Goal: Navigation & Orientation: Understand site structure

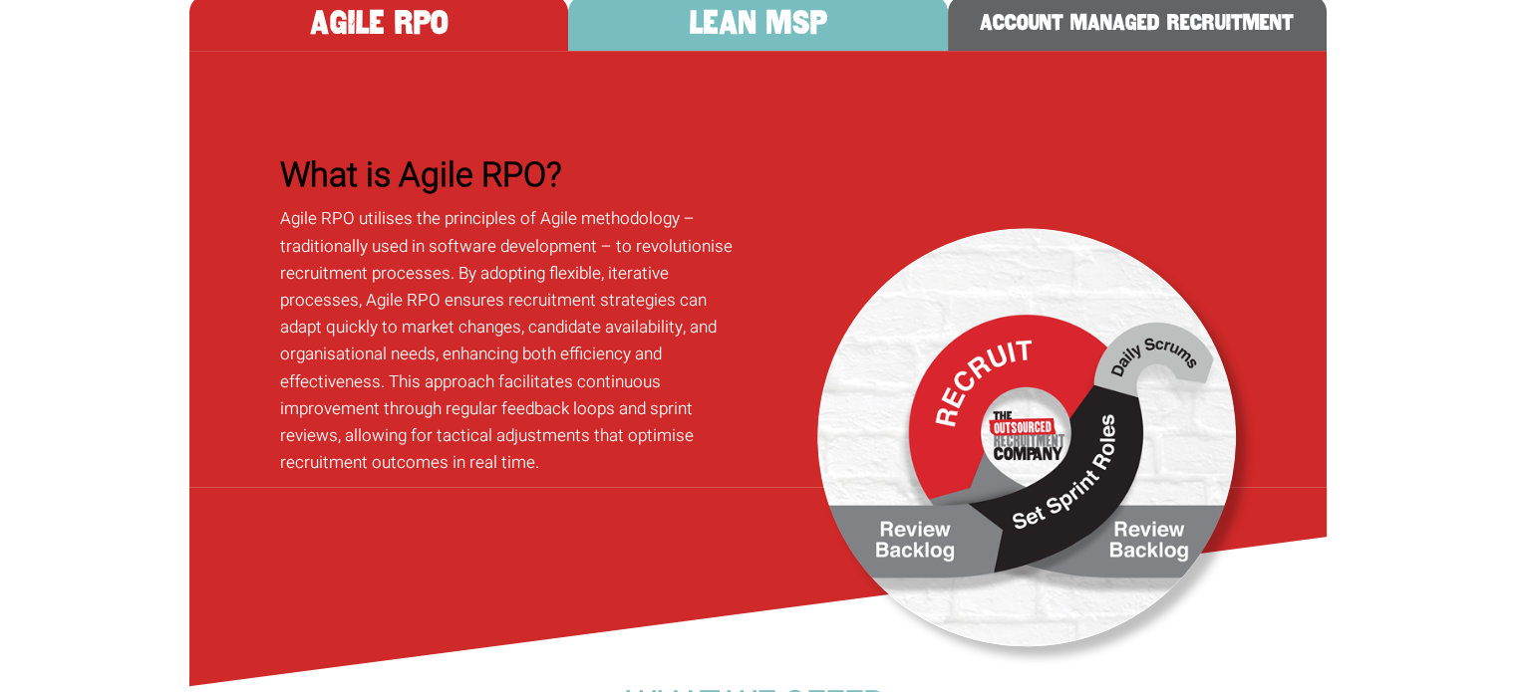
scroll to position [1287, 0]
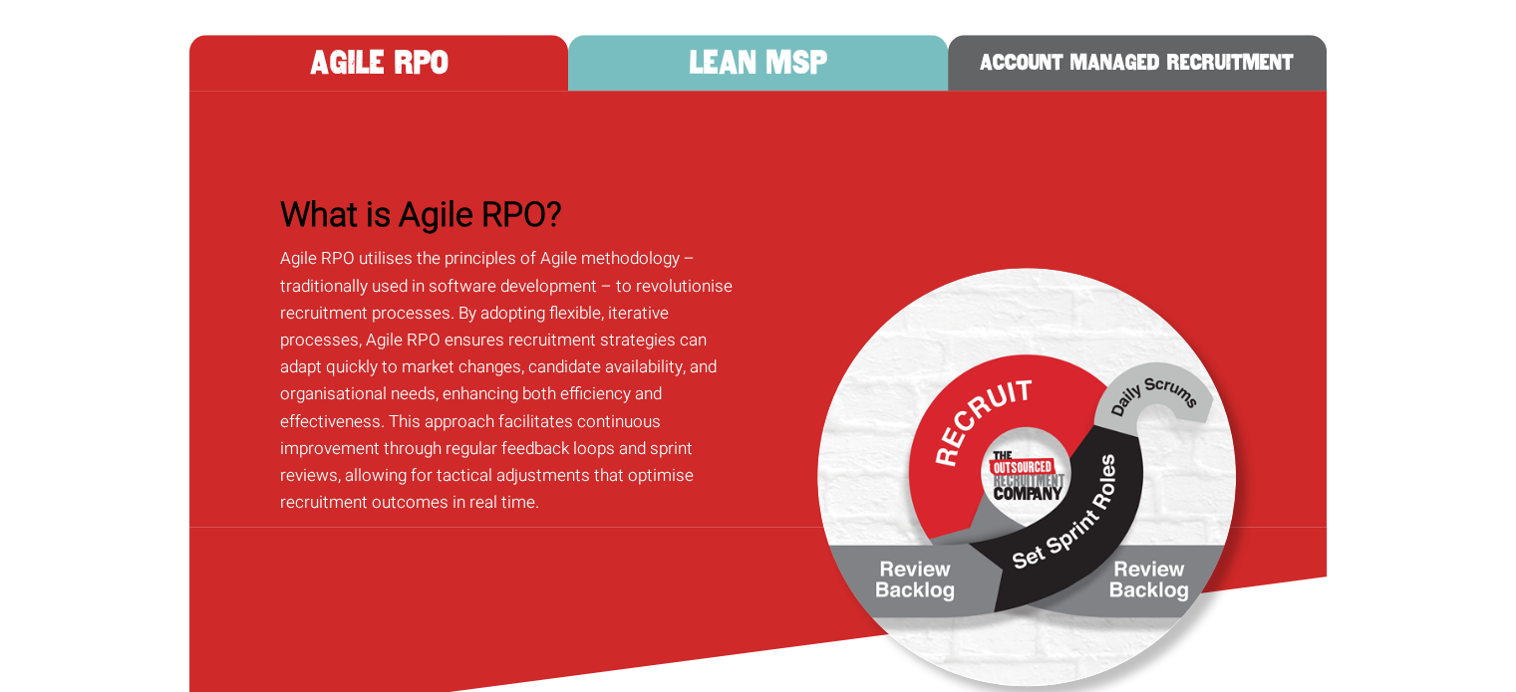
click at [828, 91] on button "LEAN MSP" at bounding box center [757, 63] width 379 height 56
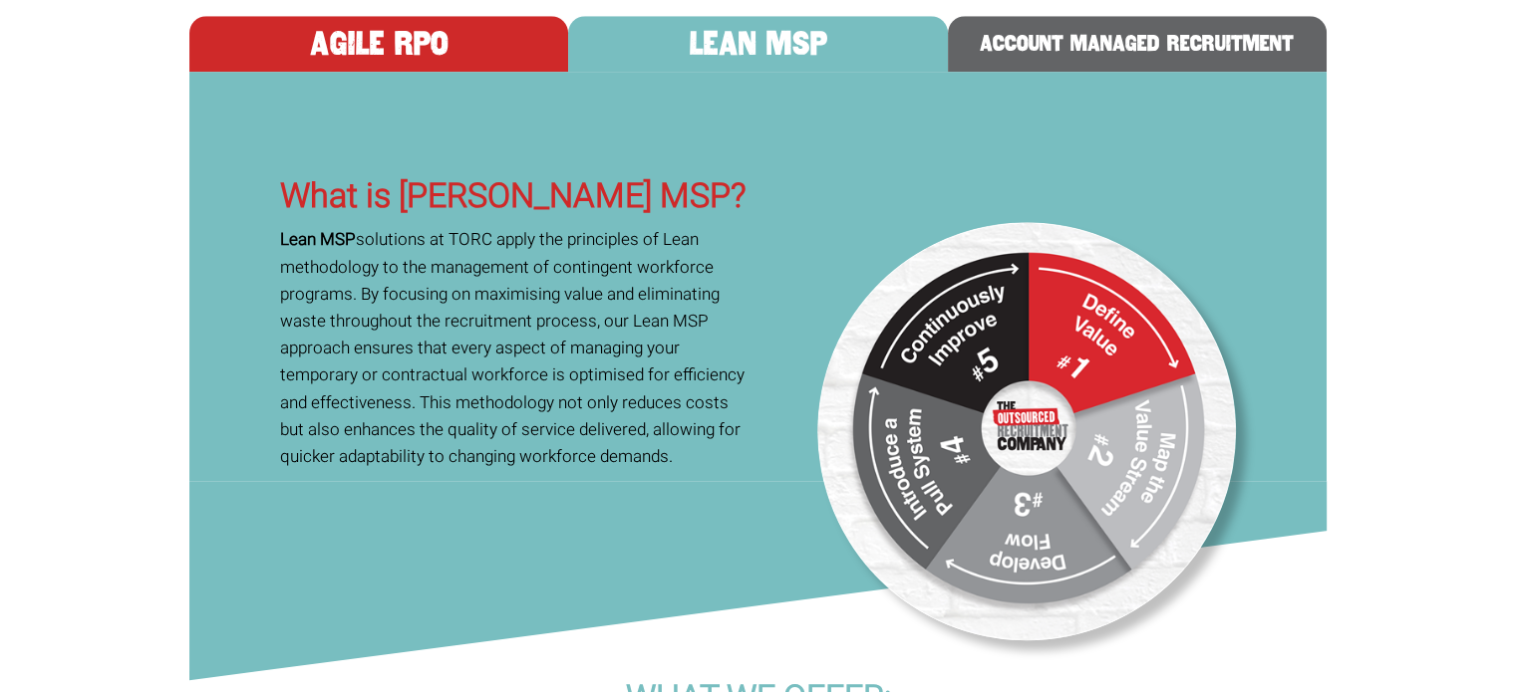
scroll to position [1195, 0]
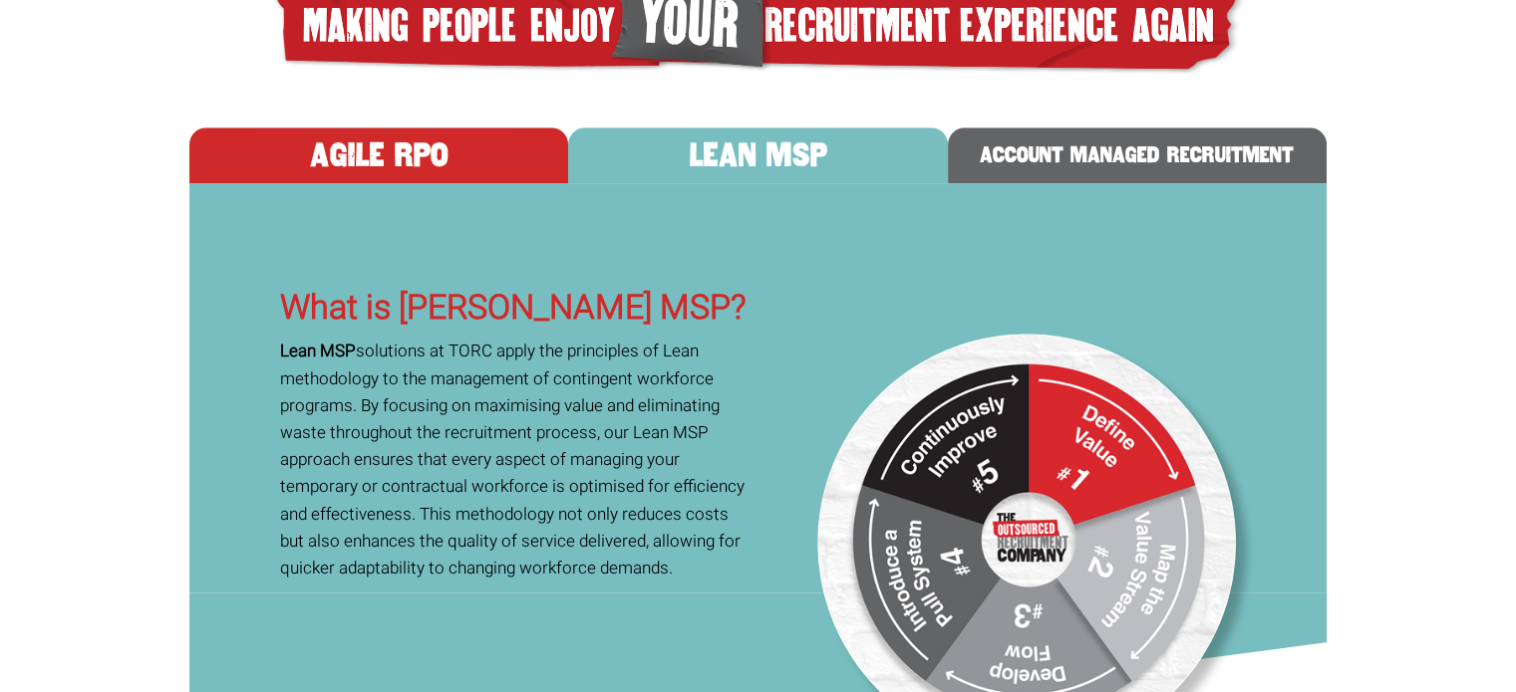
click at [1074, 183] on button "ACCOUNT MANAGED RECRUITMENT" at bounding box center [1137, 156] width 379 height 56
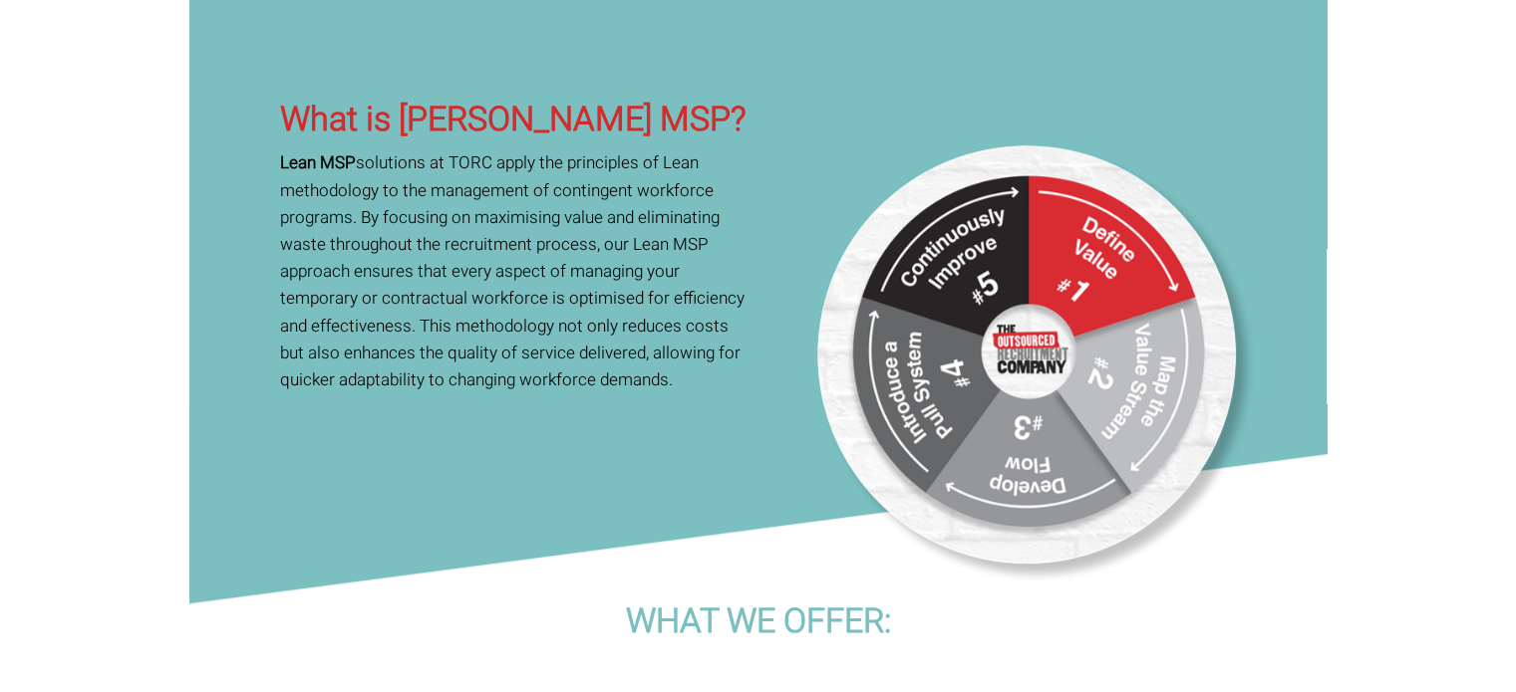
scroll to position [1394, 0]
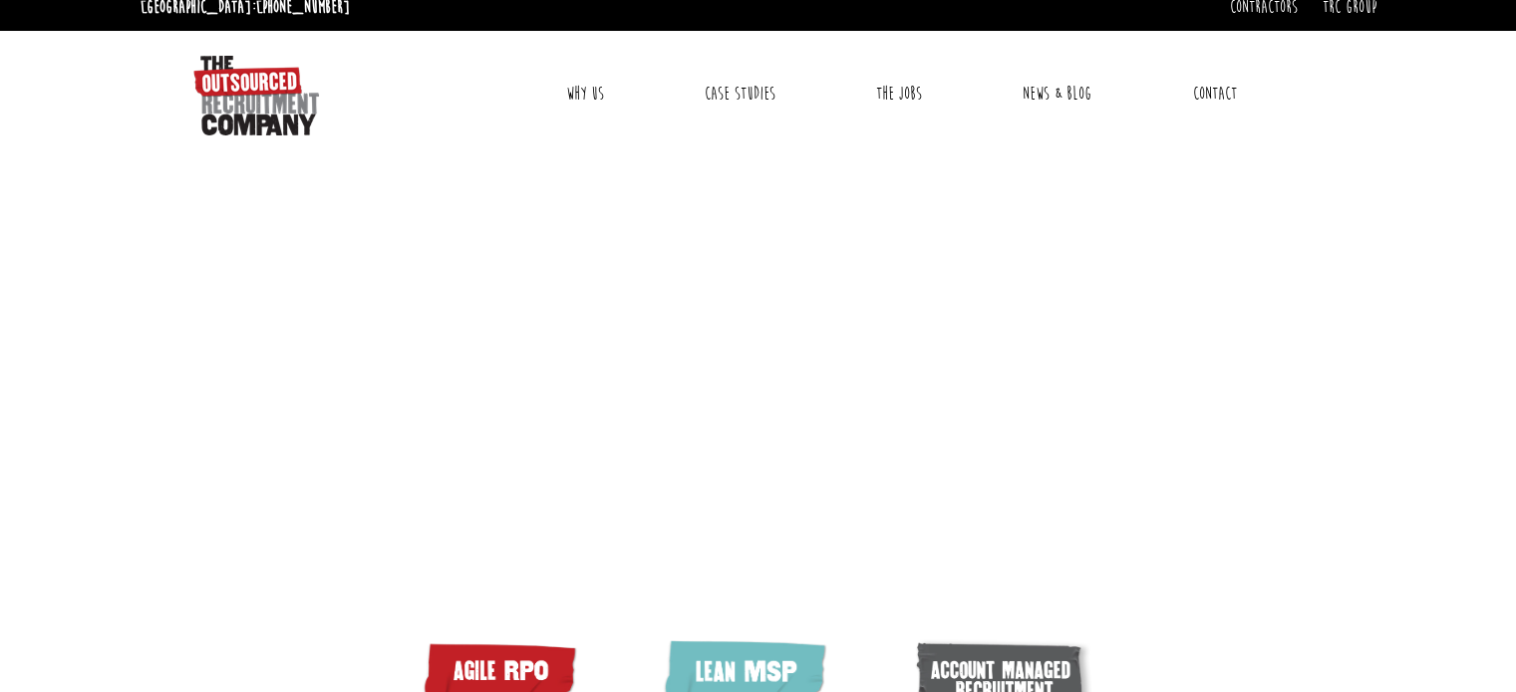
scroll to position [0, 0]
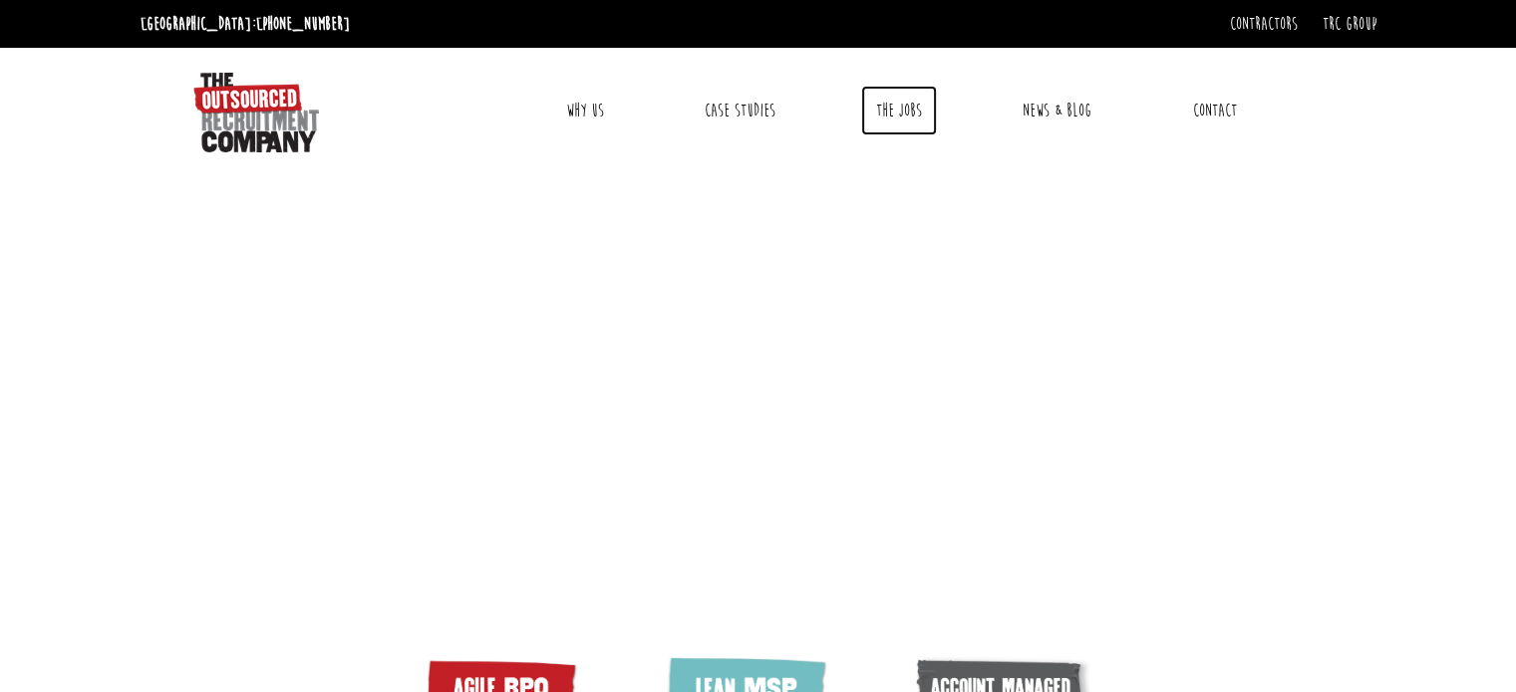
click at [893, 110] on link "The Jobs" at bounding box center [899, 111] width 76 height 50
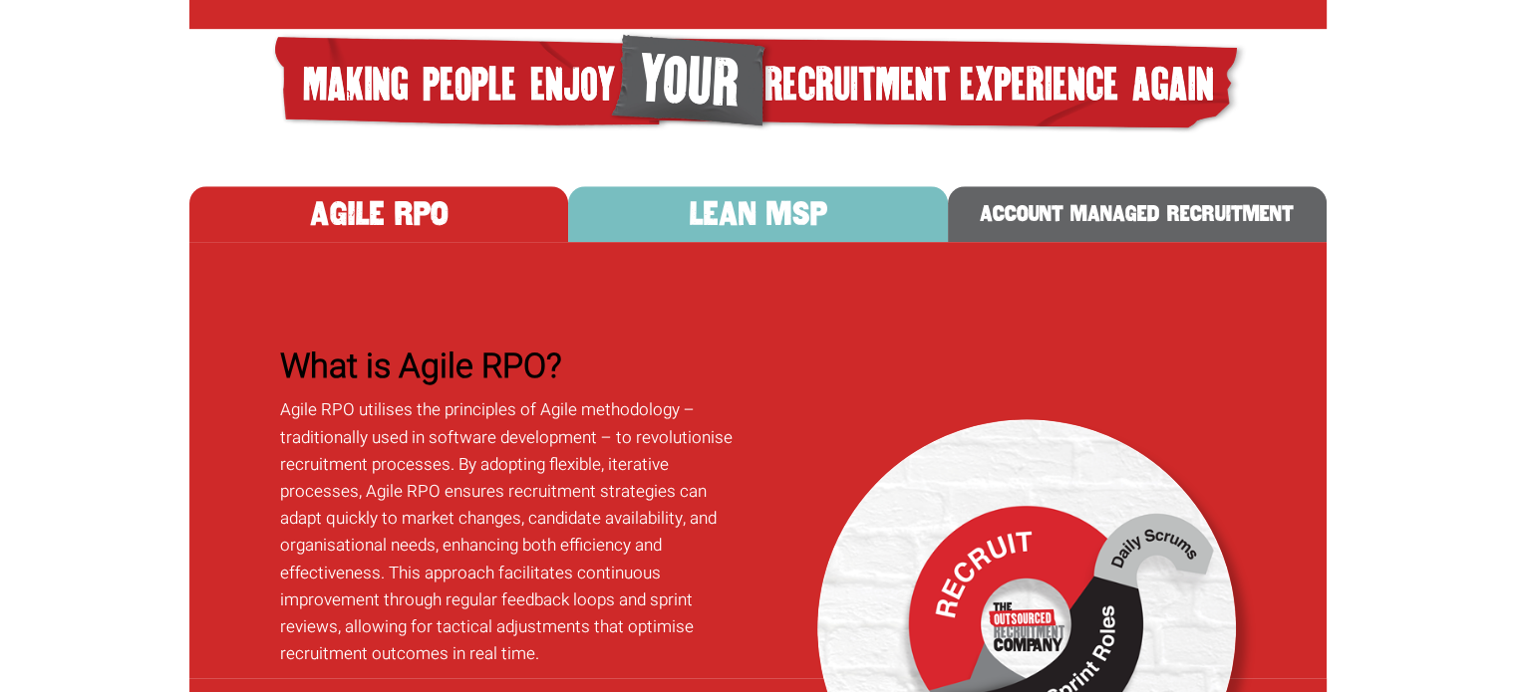
scroll to position [1236, 0]
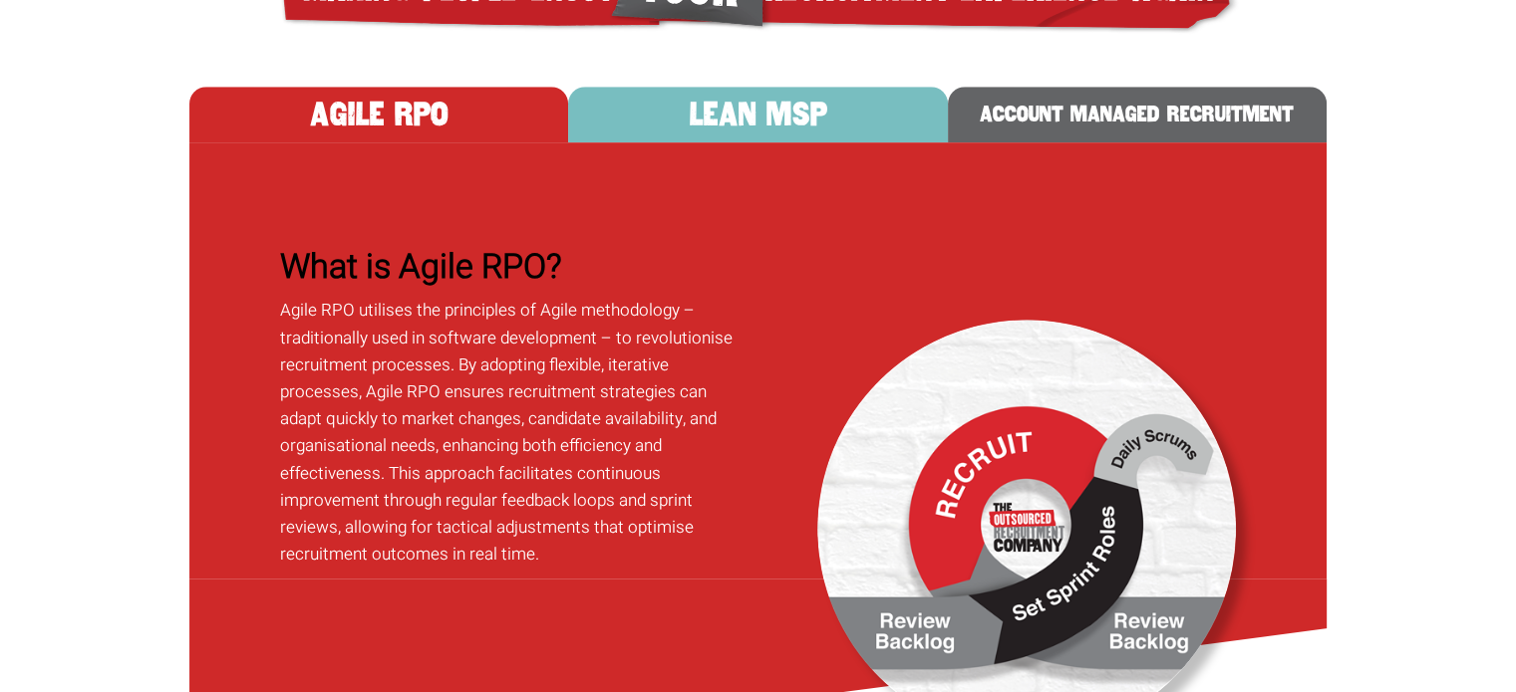
click at [1176, 142] on button "ACCOUNT MANAGED RECRUITMENT" at bounding box center [1137, 115] width 379 height 56
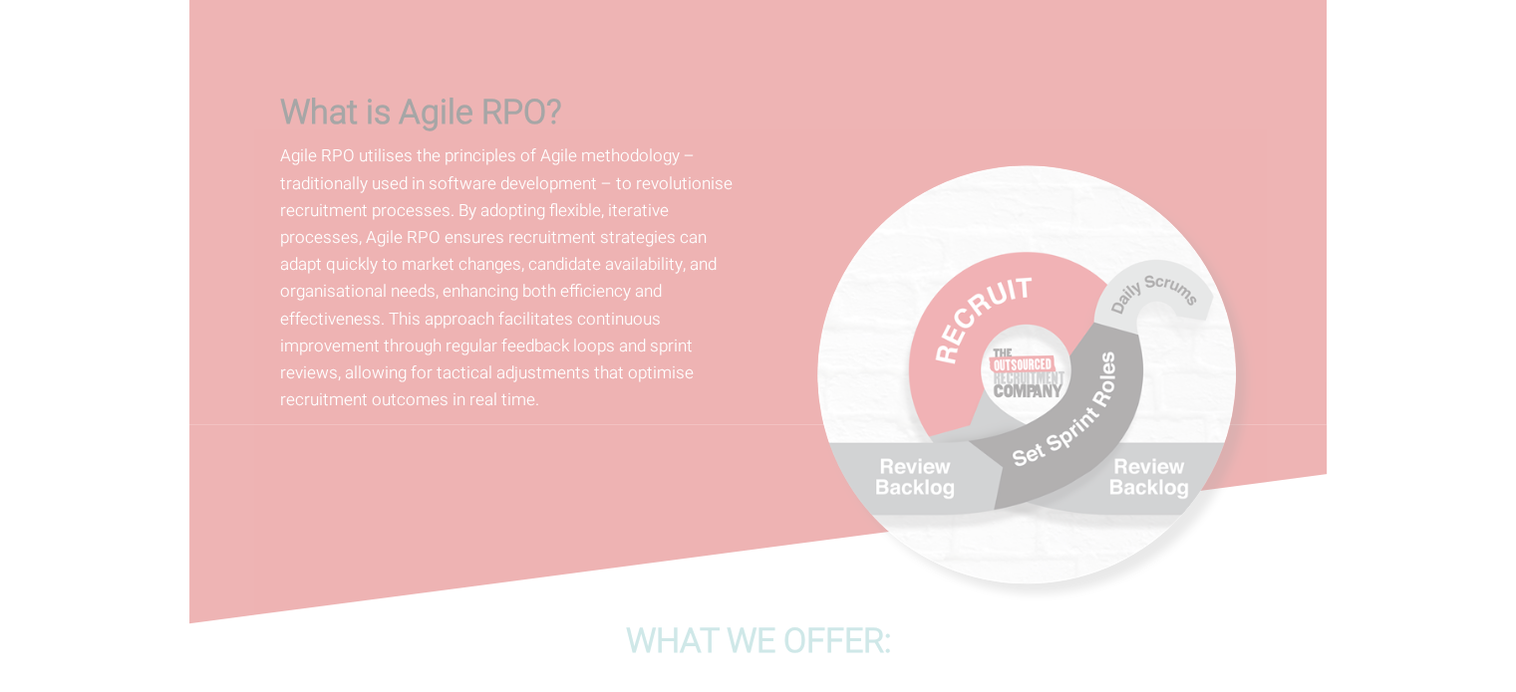
scroll to position [1394, 0]
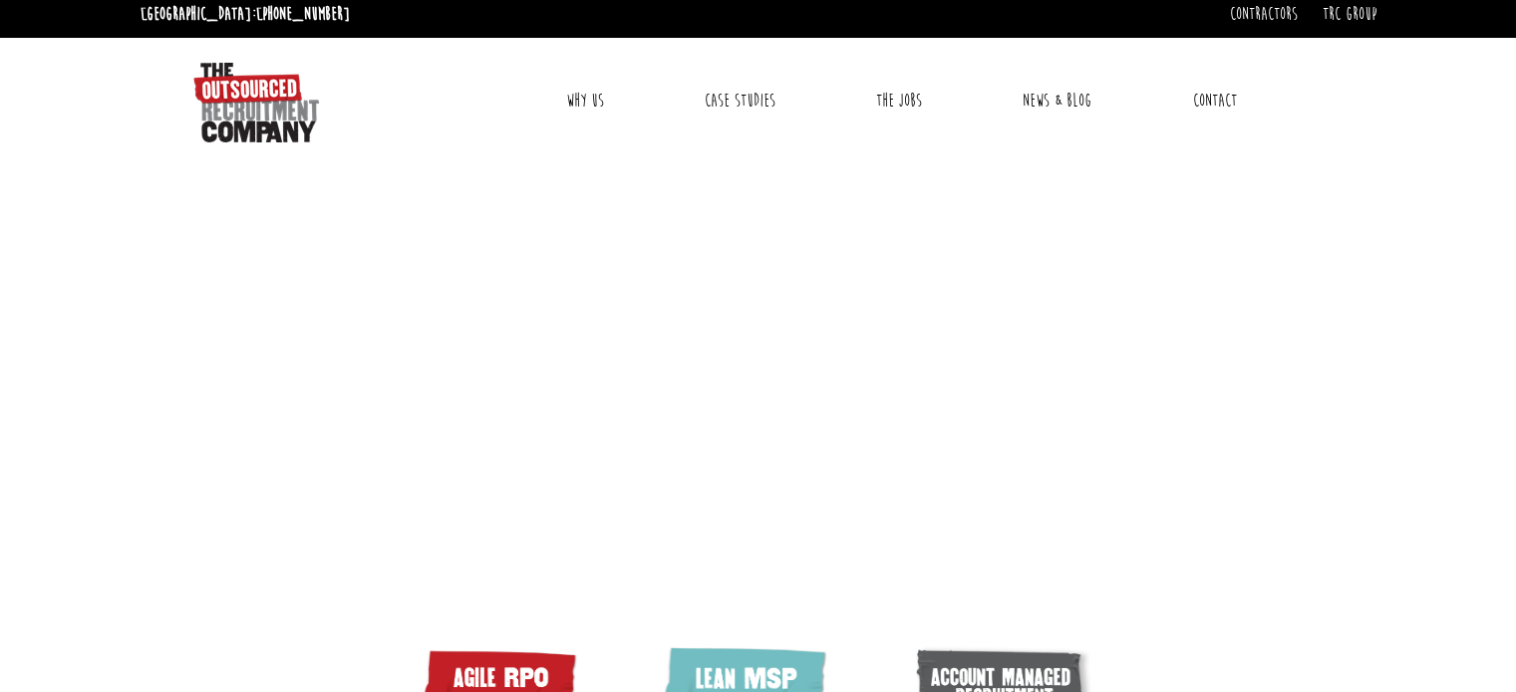
scroll to position [0, 0]
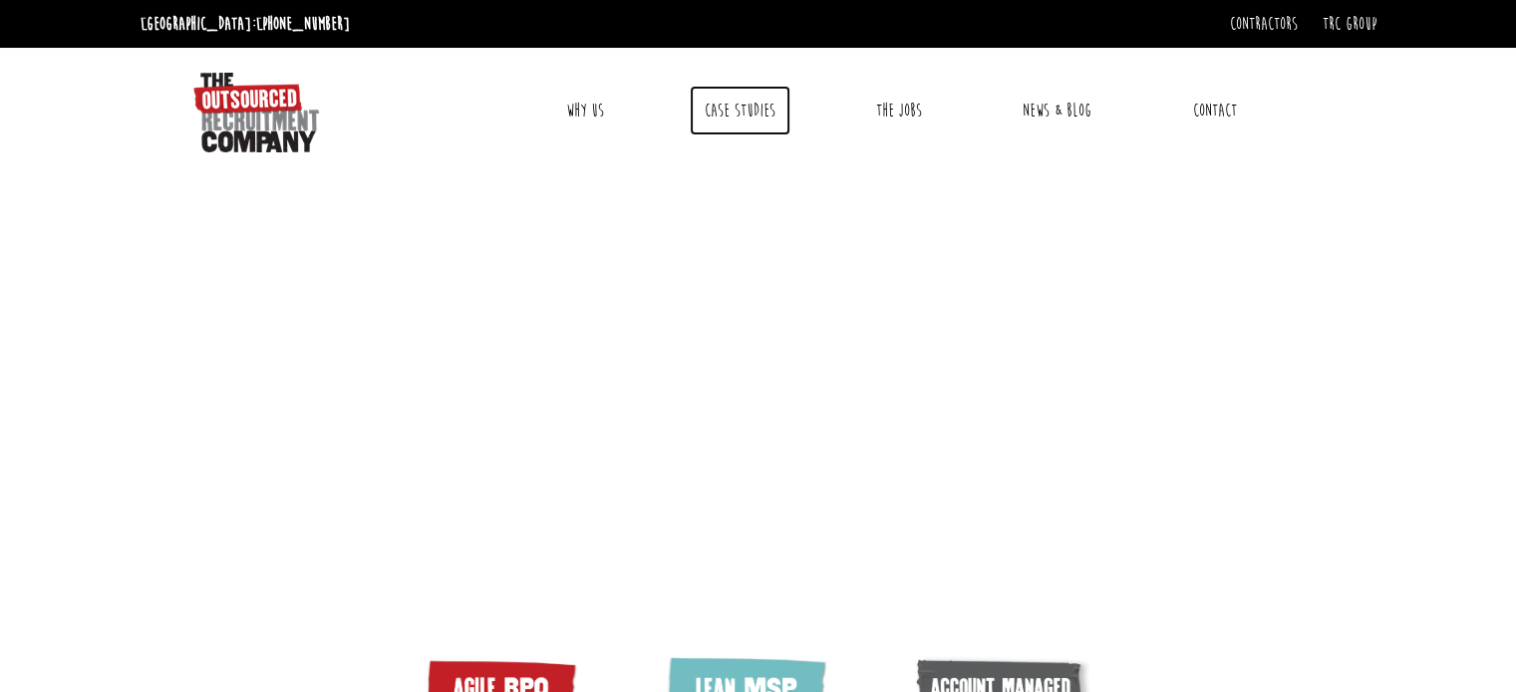
click at [740, 103] on link "Case Studies" at bounding box center [740, 111] width 101 height 50
click at [1060, 119] on link "News & Blog" at bounding box center [1056, 111] width 99 height 50
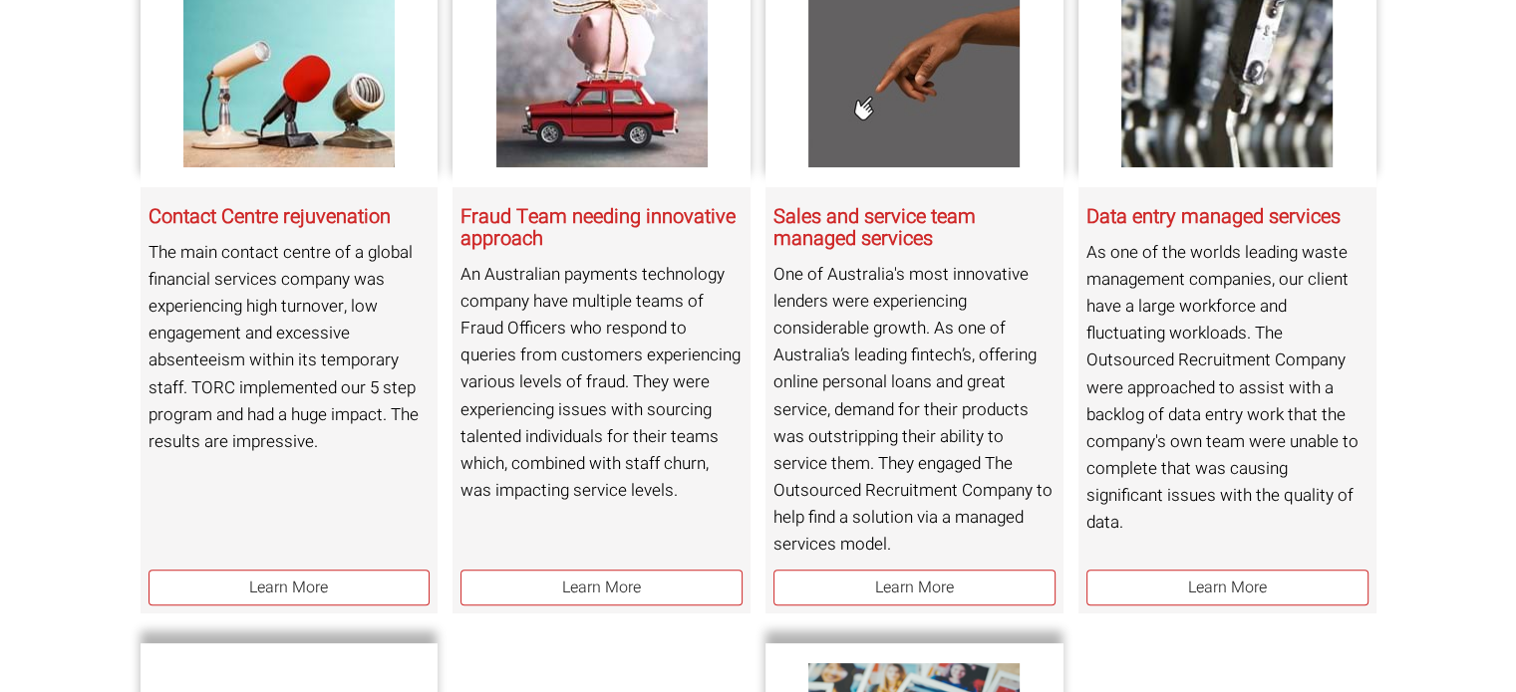
scroll to position [438, 0]
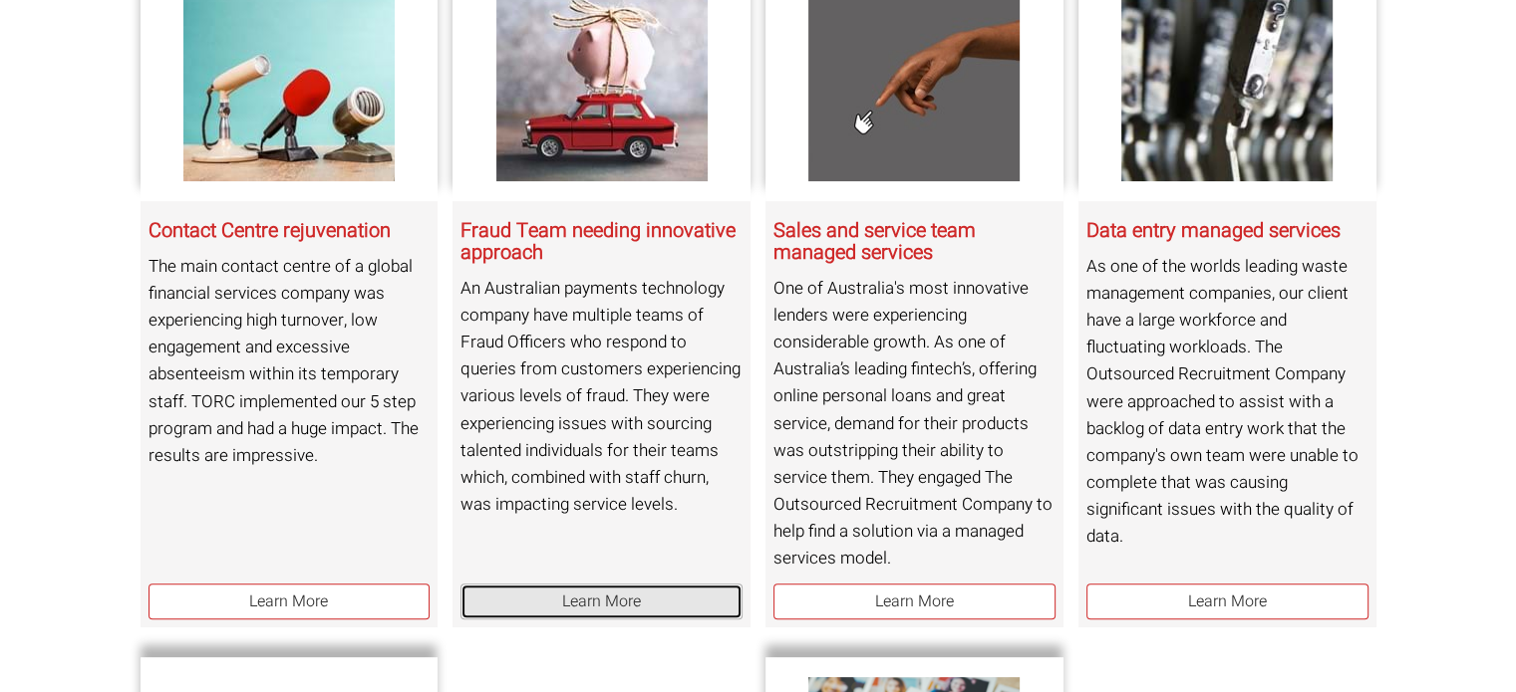
click at [595, 589] on link "Learn More" at bounding box center [601, 602] width 282 height 37
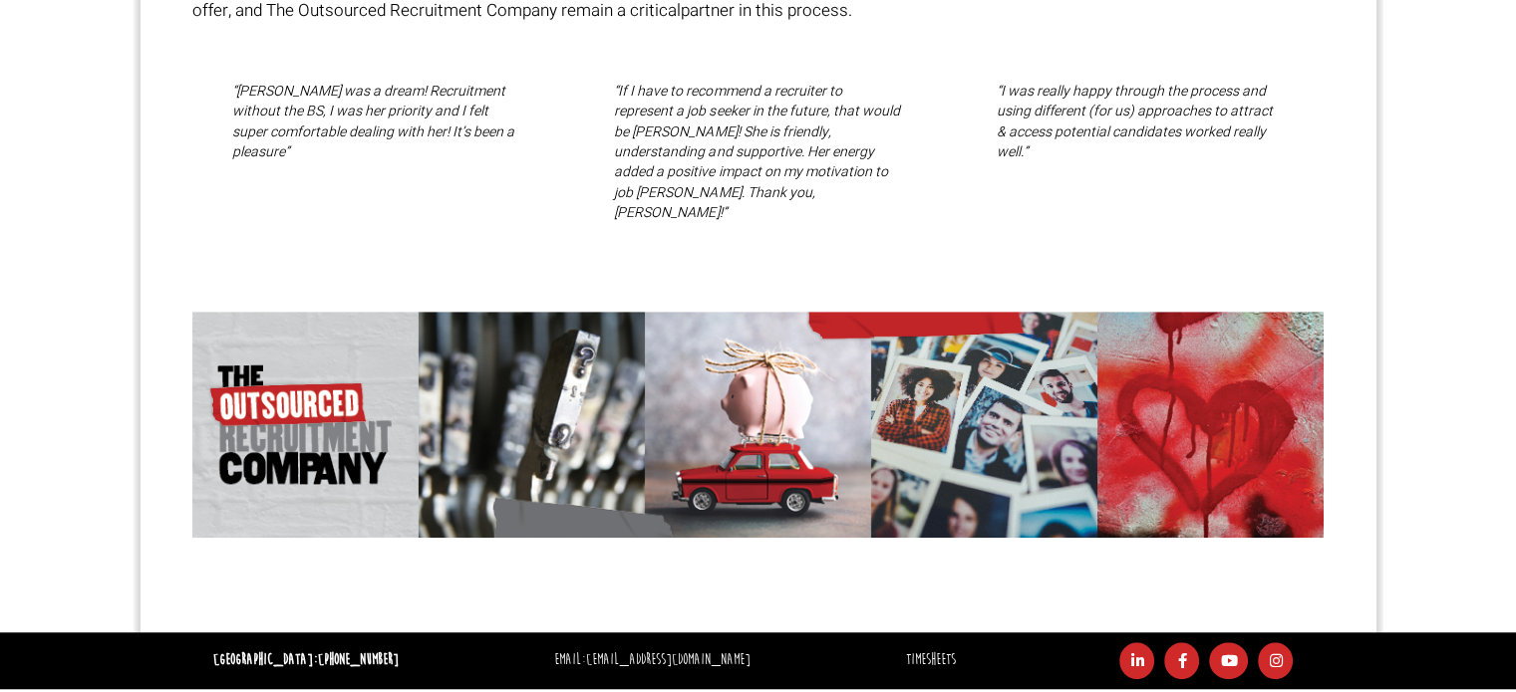
scroll to position [1395, 0]
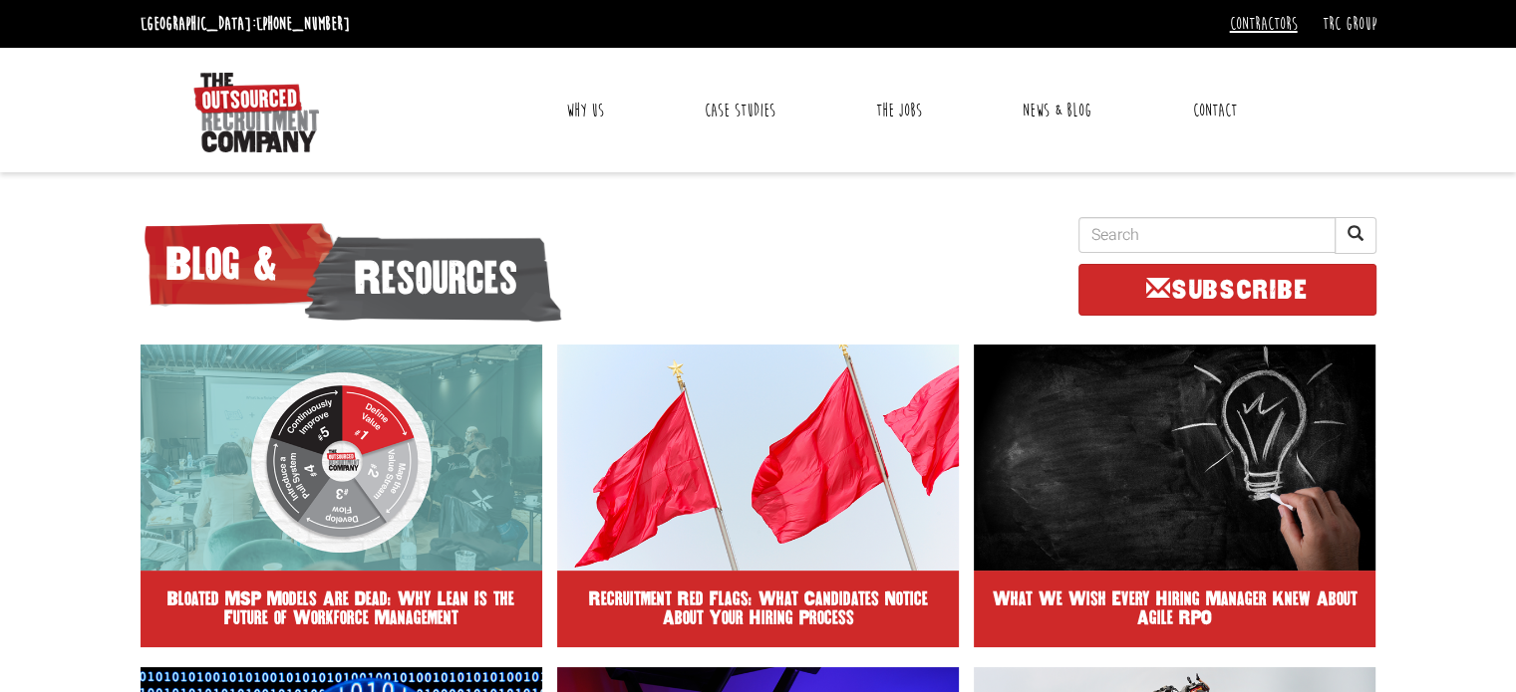
click at [1264, 19] on link "Contractors" at bounding box center [1264, 24] width 68 height 22
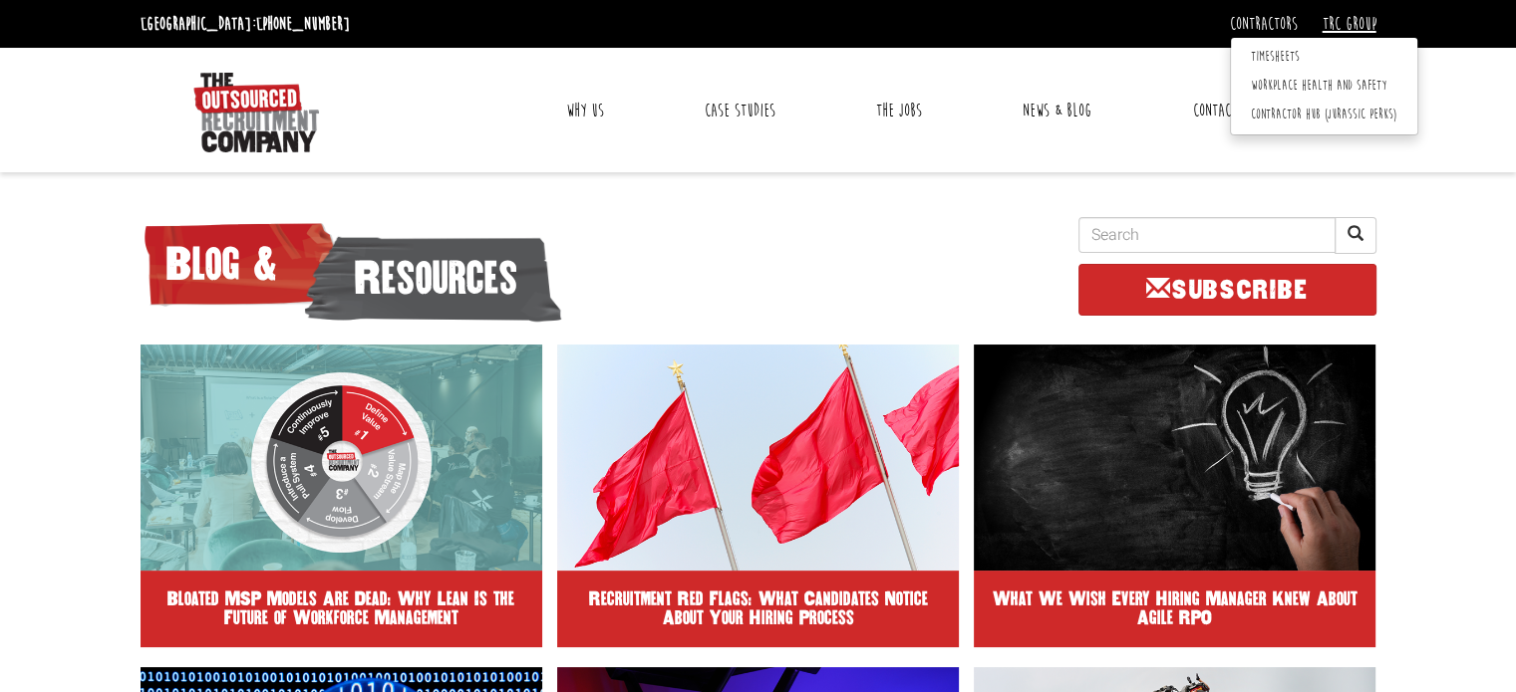
click at [1361, 19] on link "TRC Group" at bounding box center [1349, 24] width 54 height 22
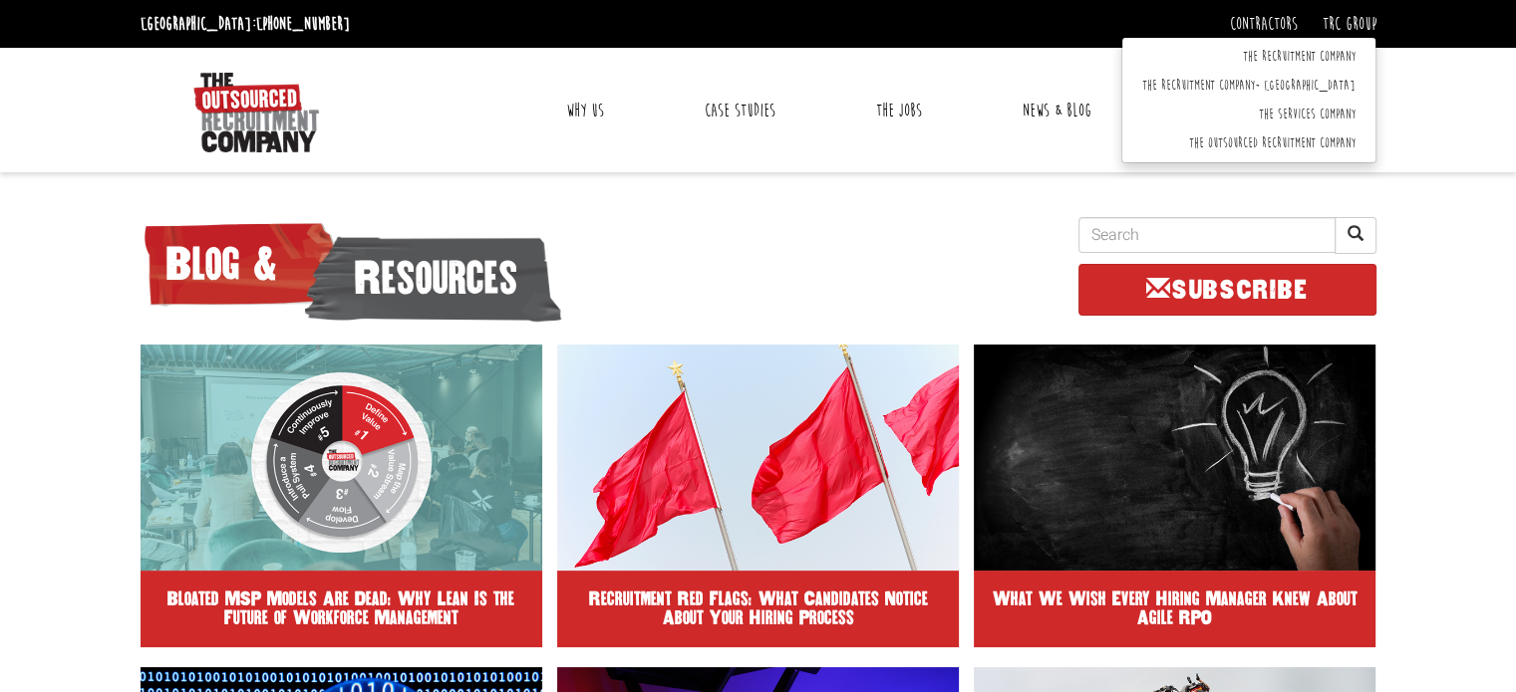
click at [586, 107] on link "Why Us" at bounding box center [585, 111] width 68 height 50
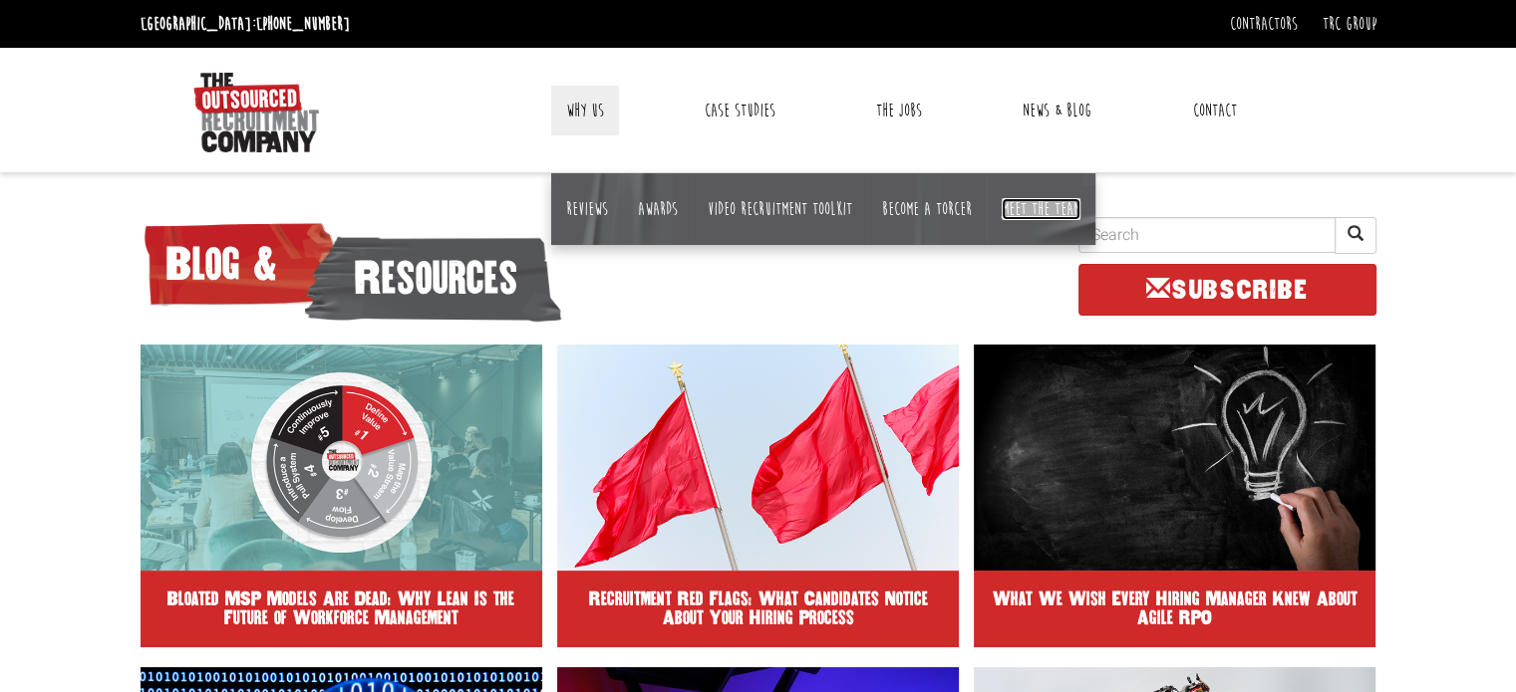
click at [1060, 202] on link "Meet the team" at bounding box center [1040, 209] width 79 height 22
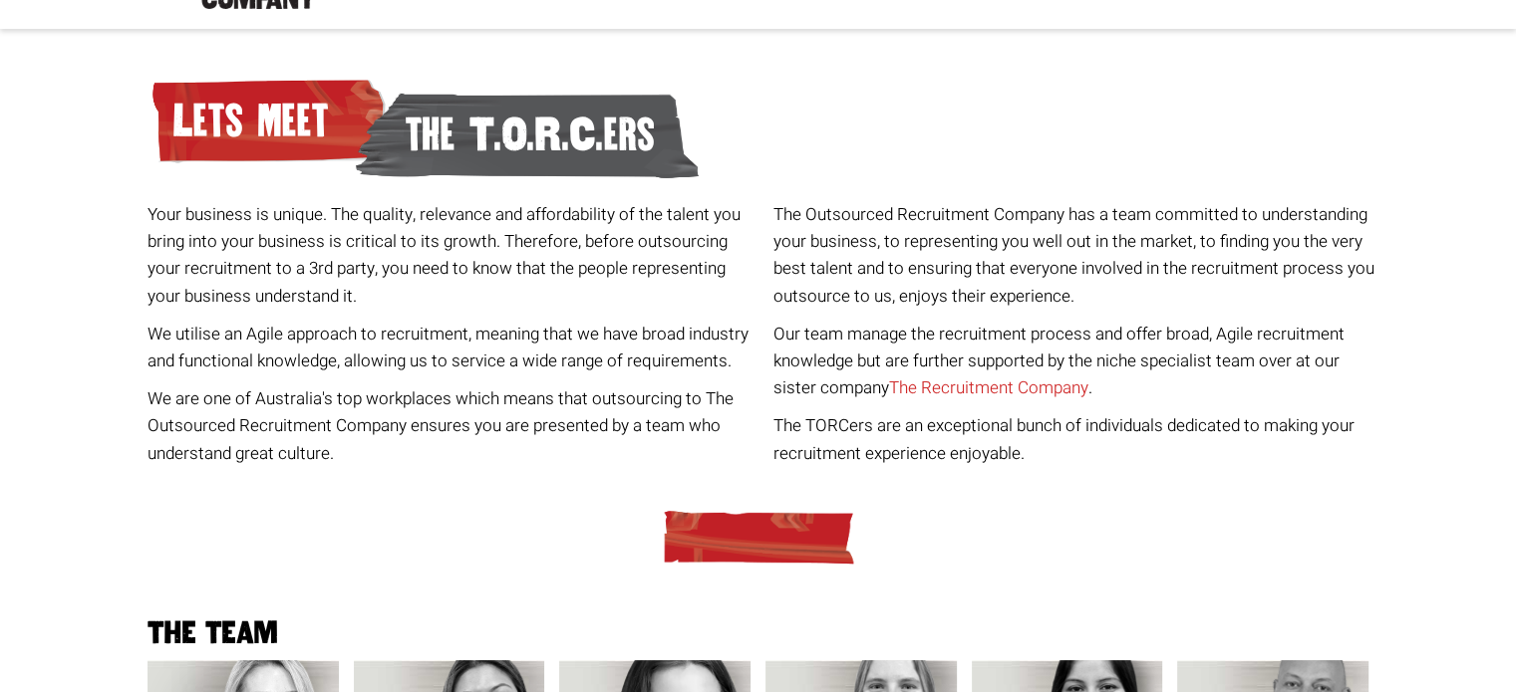
scroll to position [159, 0]
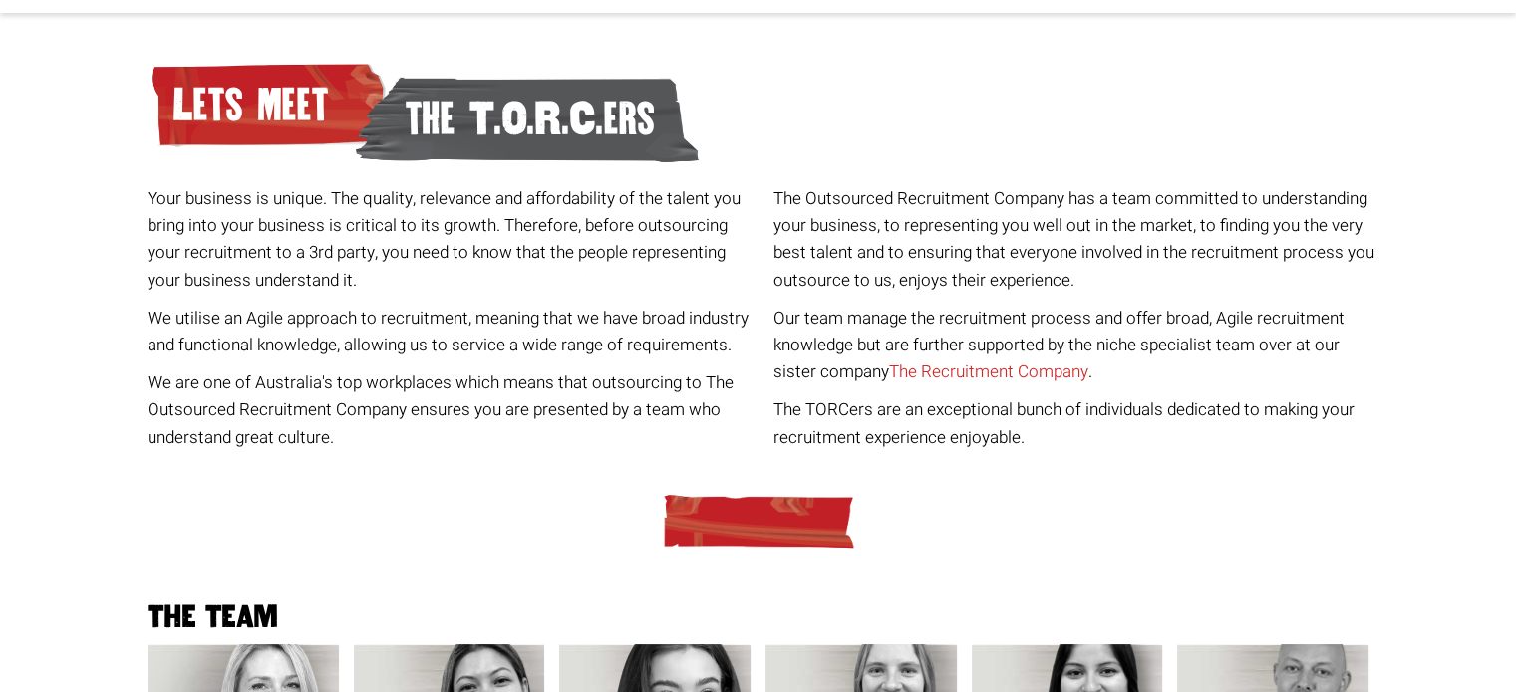
click at [1152, 493] on div at bounding box center [758, 522] width 1236 height 60
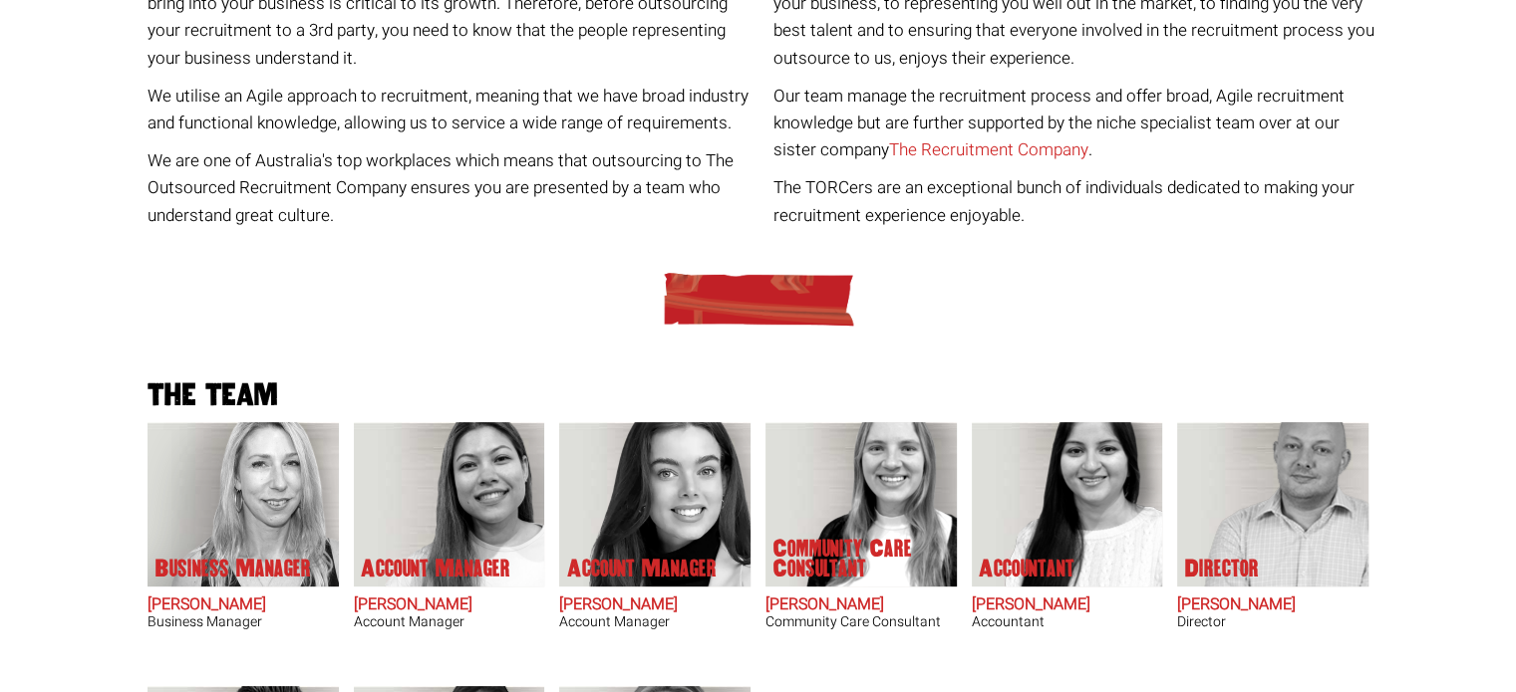
scroll to position [309, 0]
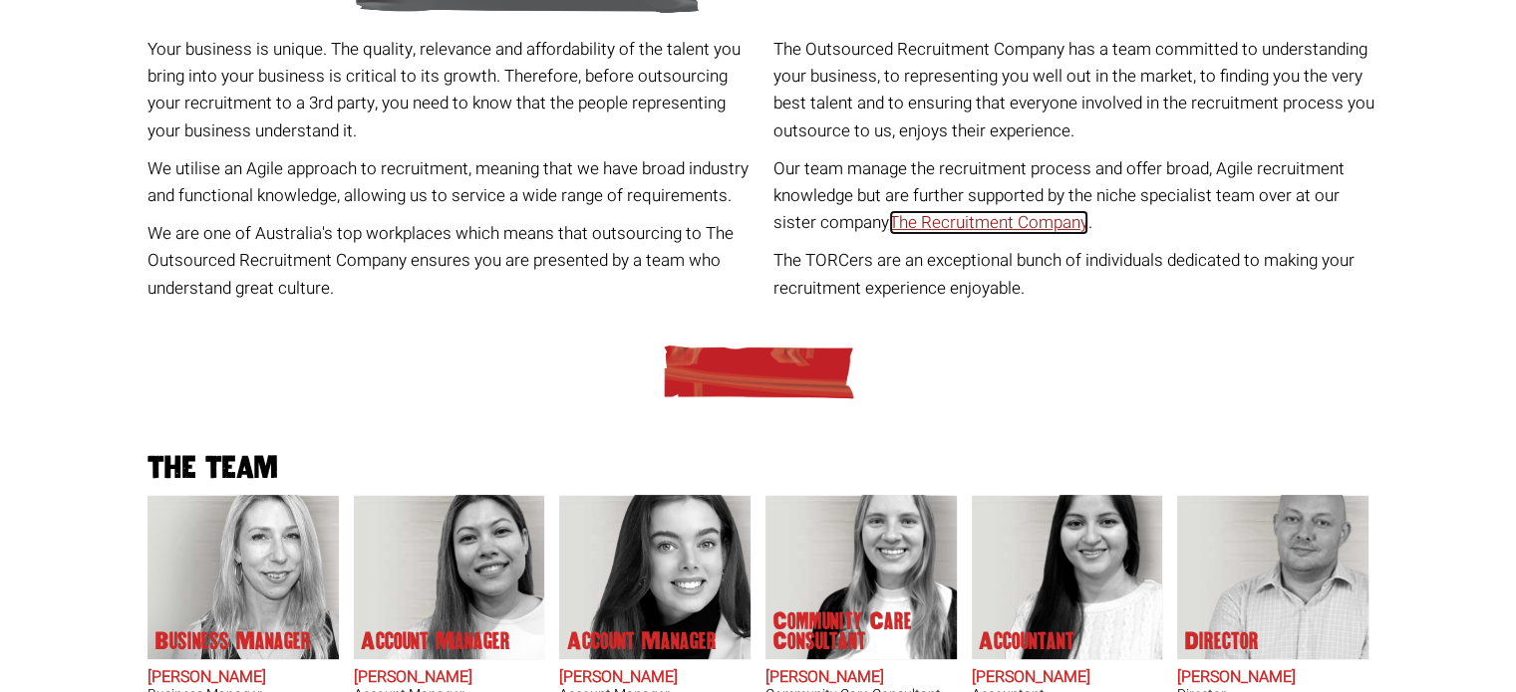
click at [965, 227] on link "The Recruitment Company" at bounding box center [988, 222] width 199 height 25
